Goal: Information Seeking & Learning: Learn about a topic

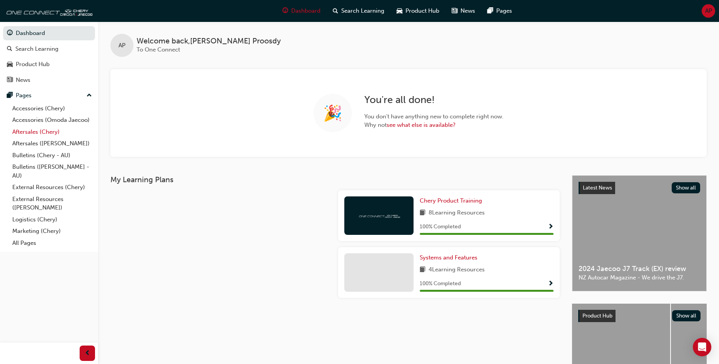
click at [40, 133] on link "Aftersales (Chery)" at bounding box center [52, 132] width 86 height 12
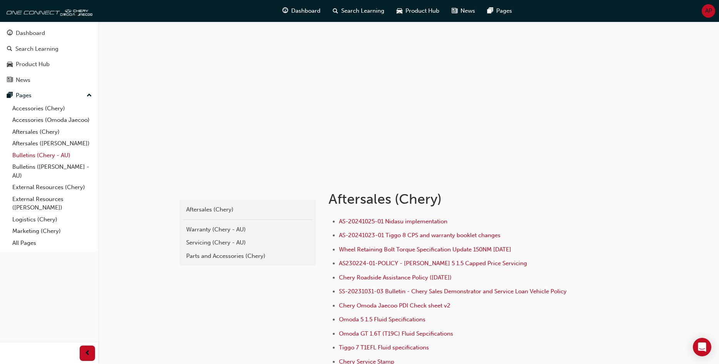
click at [36, 154] on link "Bulletins (Chery - AU)" at bounding box center [52, 156] width 86 height 12
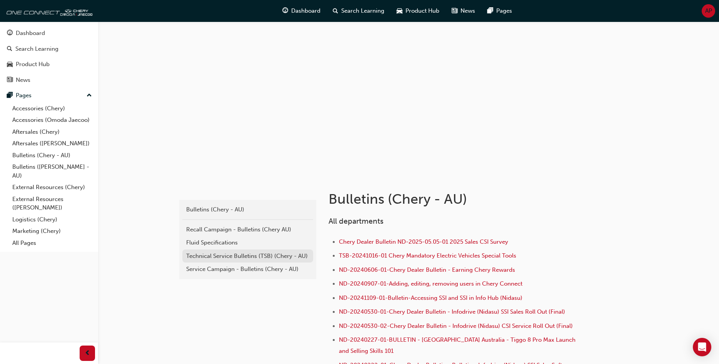
click at [227, 255] on div "Technical Service Bulletins (TSB) (Chery - AU)" at bounding box center [247, 256] width 123 height 9
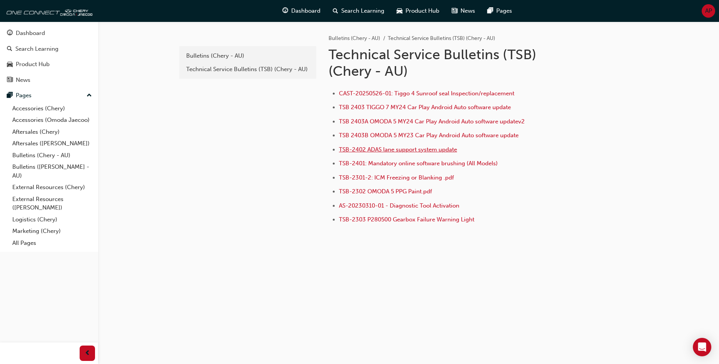
click at [370, 150] on span "TSB-2402 ADAS lane support system update" at bounding box center [398, 149] width 118 height 7
